Goal: Navigation & Orientation: Find specific page/section

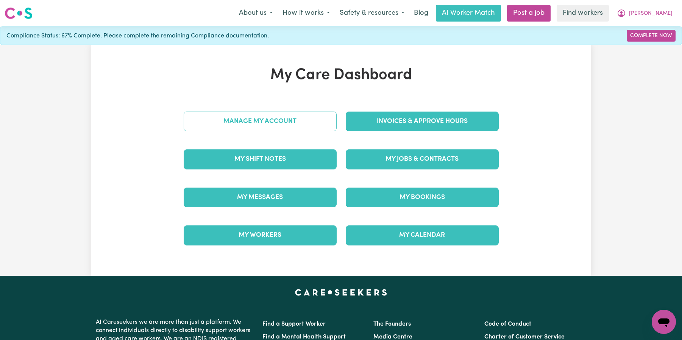
click at [280, 122] on link "Manage My Account" at bounding box center [260, 122] width 153 height 20
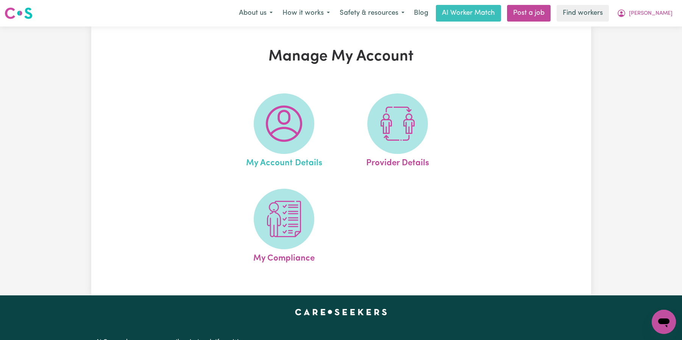
click at [324, 128] on link "My Account Details" at bounding box center [283, 132] width 109 height 76
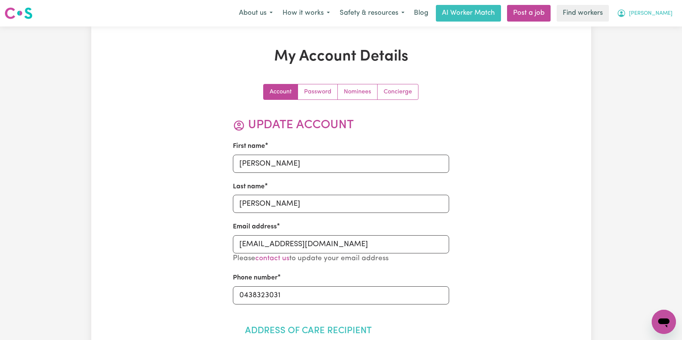
click at [672, 11] on button "[PERSON_NAME]" at bounding box center [645, 13] width 66 height 16
click at [657, 26] on link "My Dashboard" at bounding box center [647, 29] width 60 height 14
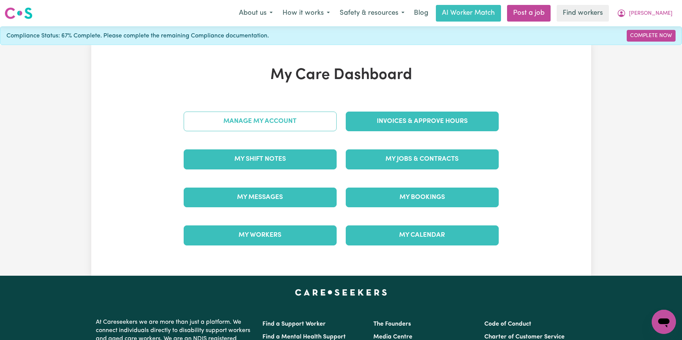
click at [273, 122] on link "Manage My Account" at bounding box center [260, 122] width 153 height 20
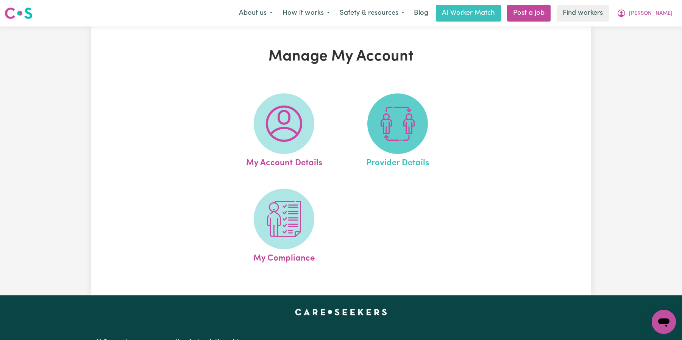
click at [380, 140] on img at bounding box center [397, 124] width 36 height 36
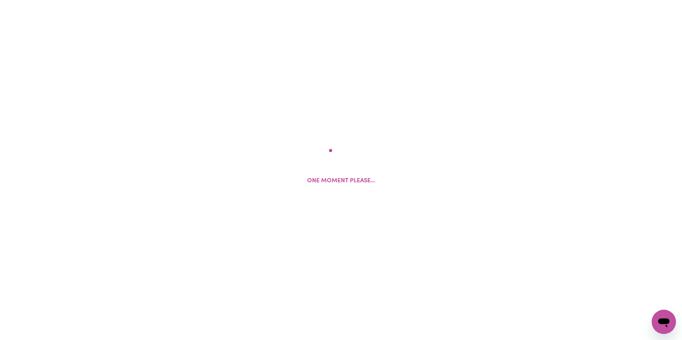
select select "AGED_HOME_CARE"
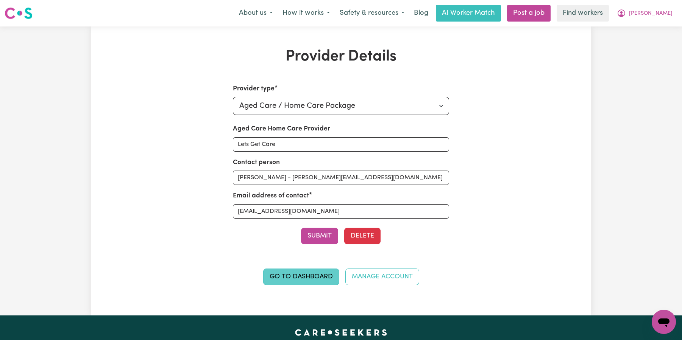
click at [318, 280] on link "Go to Dashboard" at bounding box center [301, 277] width 76 height 17
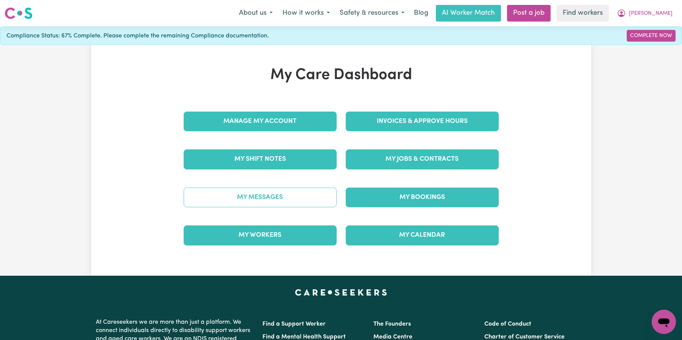
click at [278, 201] on link "My Messages" at bounding box center [260, 198] width 153 height 20
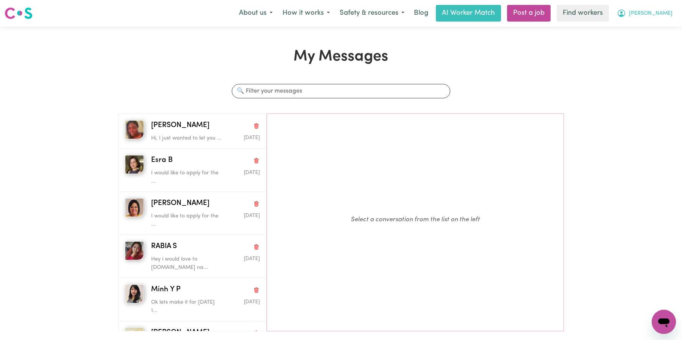
click at [665, 14] on span "[PERSON_NAME]" at bounding box center [651, 13] width 44 height 8
click at [660, 25] on link "My Dashboard" at bounding box center [647, 29] width 60 height 14
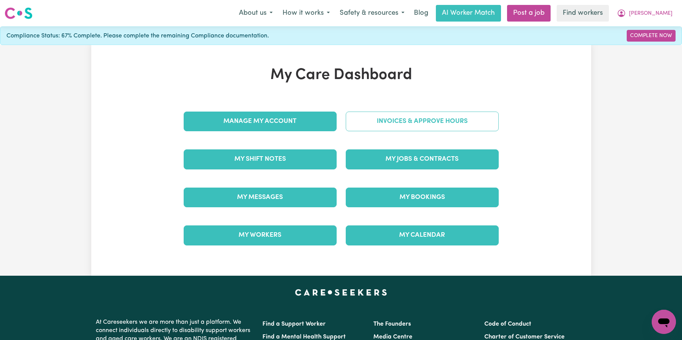
click at [440, 123] on link "Invoices & Approve Hours" at bounding box center [422, 122] width 153 height 20
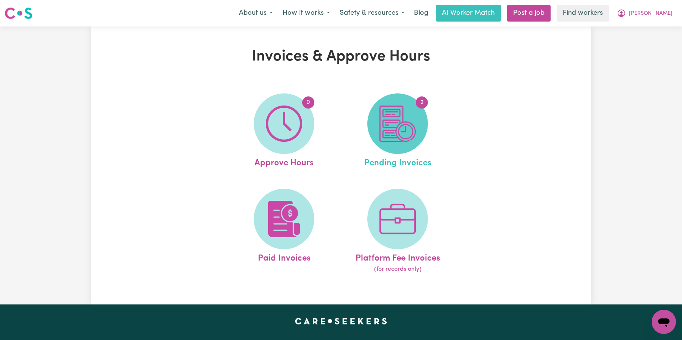
click at [402, 140] on img at bounding box center [397, 124] width 36 height 36
